Goal: Navigation & Orientation: Go to known website

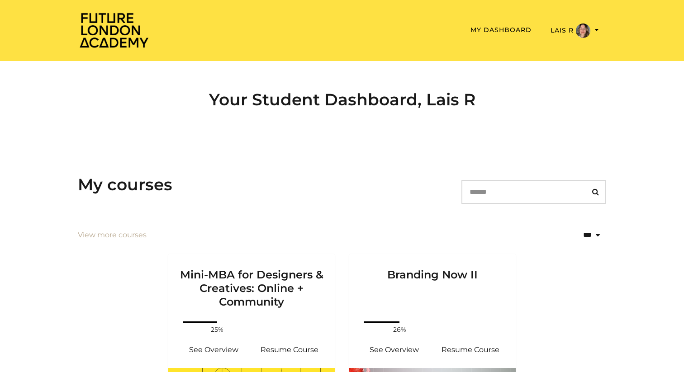
scroll to position [133, 0]
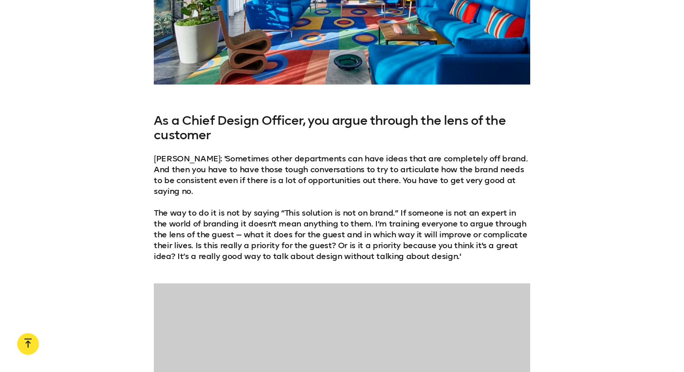
scroll to position [1458, 0]
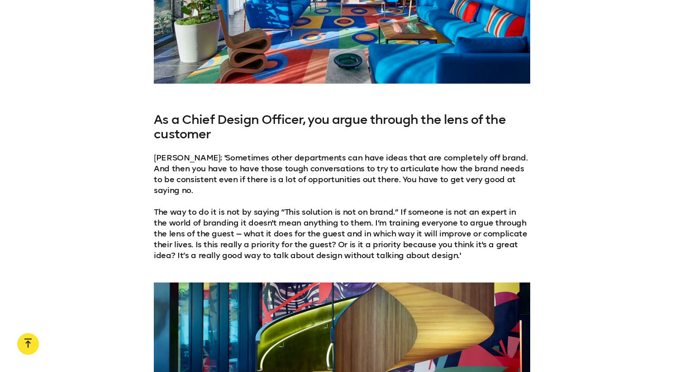
click at [669, 61] on div "[PERSON_NAME], Chief Design Officer at citizenM hotels oversees design and spac…" at bounding box center [342, 264] width 684 height 2090
